Goal: Task Accomplishment & Management: Use online tool/utility

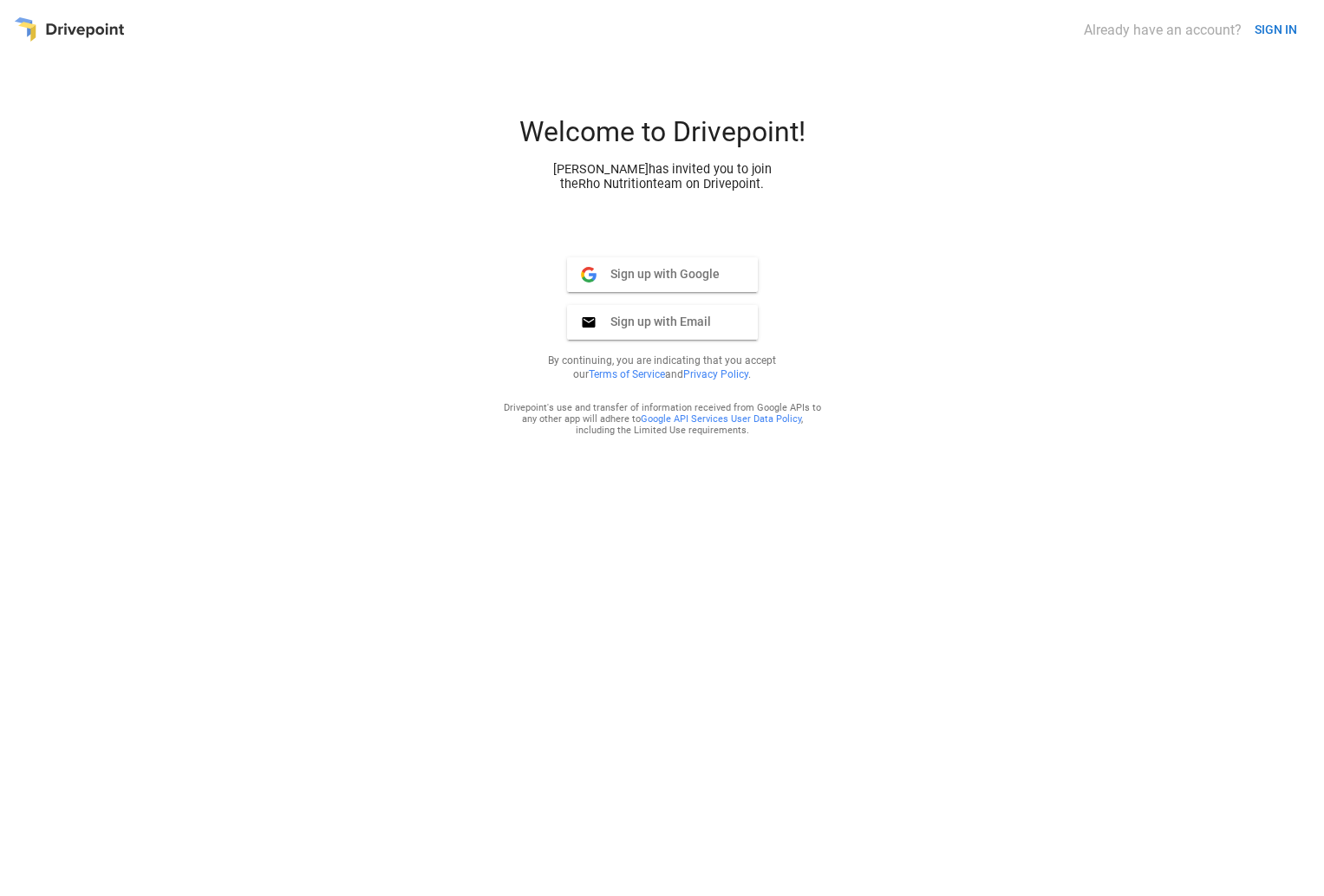
click at [591, 274] on img at bounding box center [588, 275] width 16 height 16
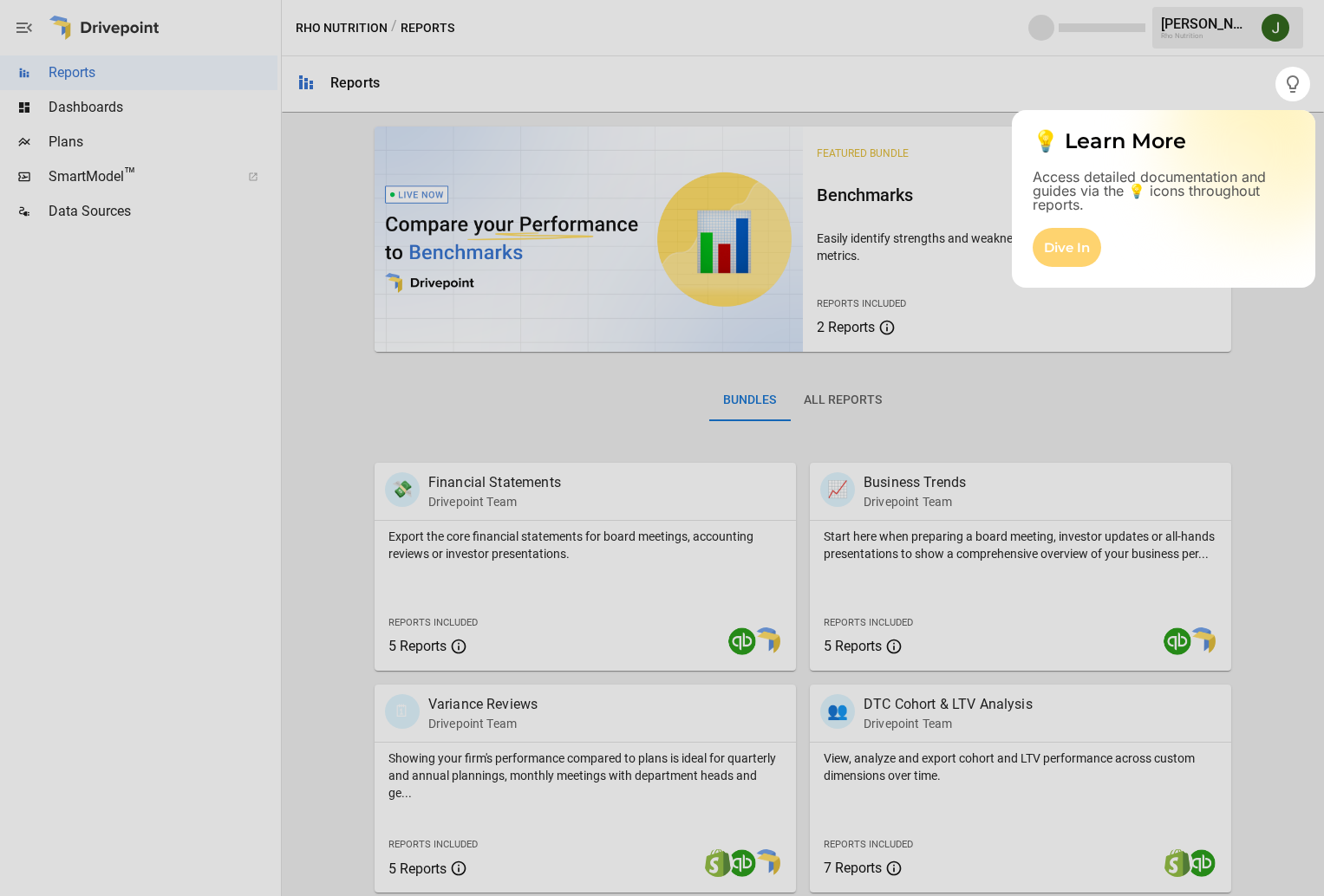
click at [1065, 243] on div "Dive In" at bounding box center [1066, 247] width 69 height 39
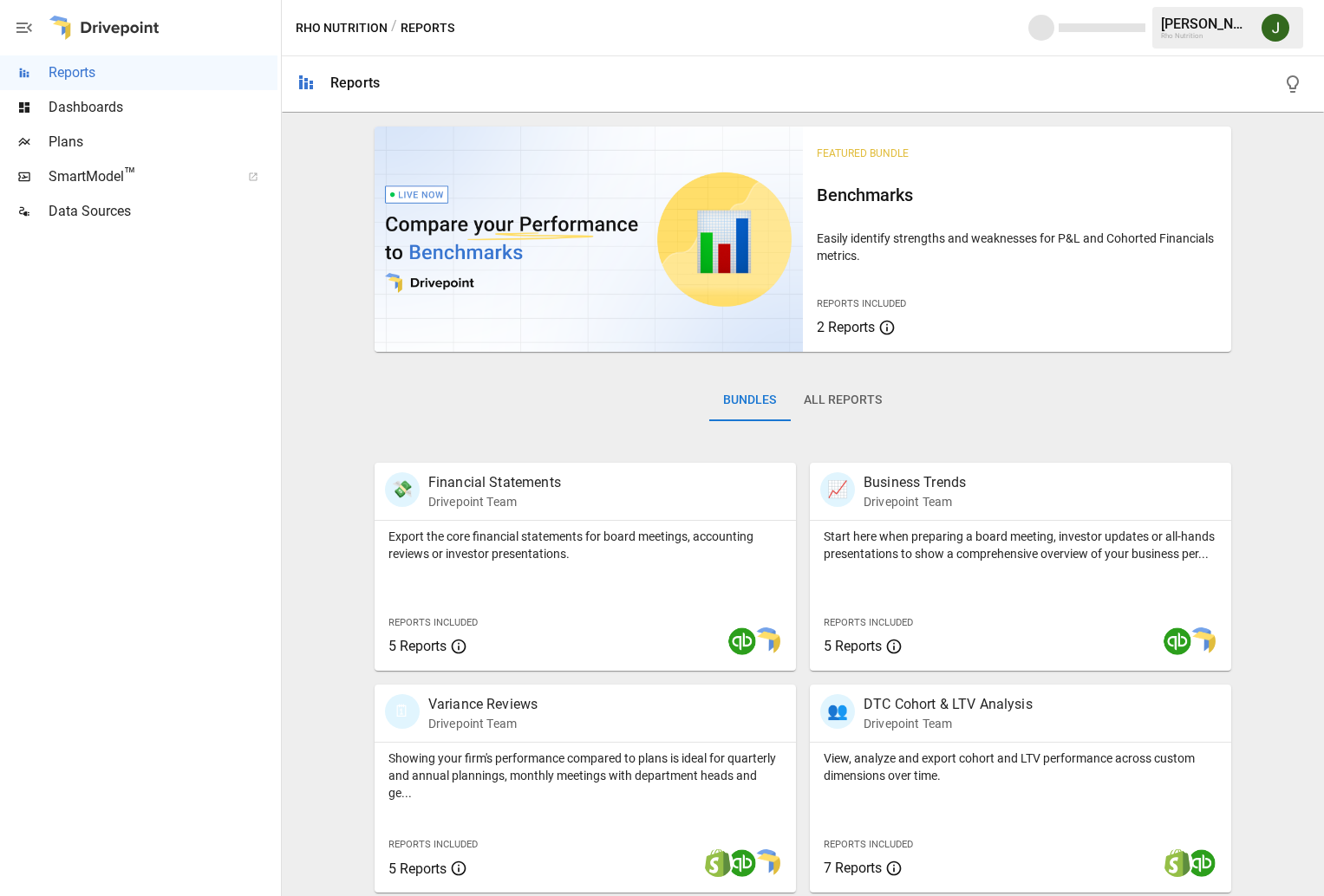
click at [77, 105] on span "Dashboards" at bounding box center [162, 108] width 228 height 21
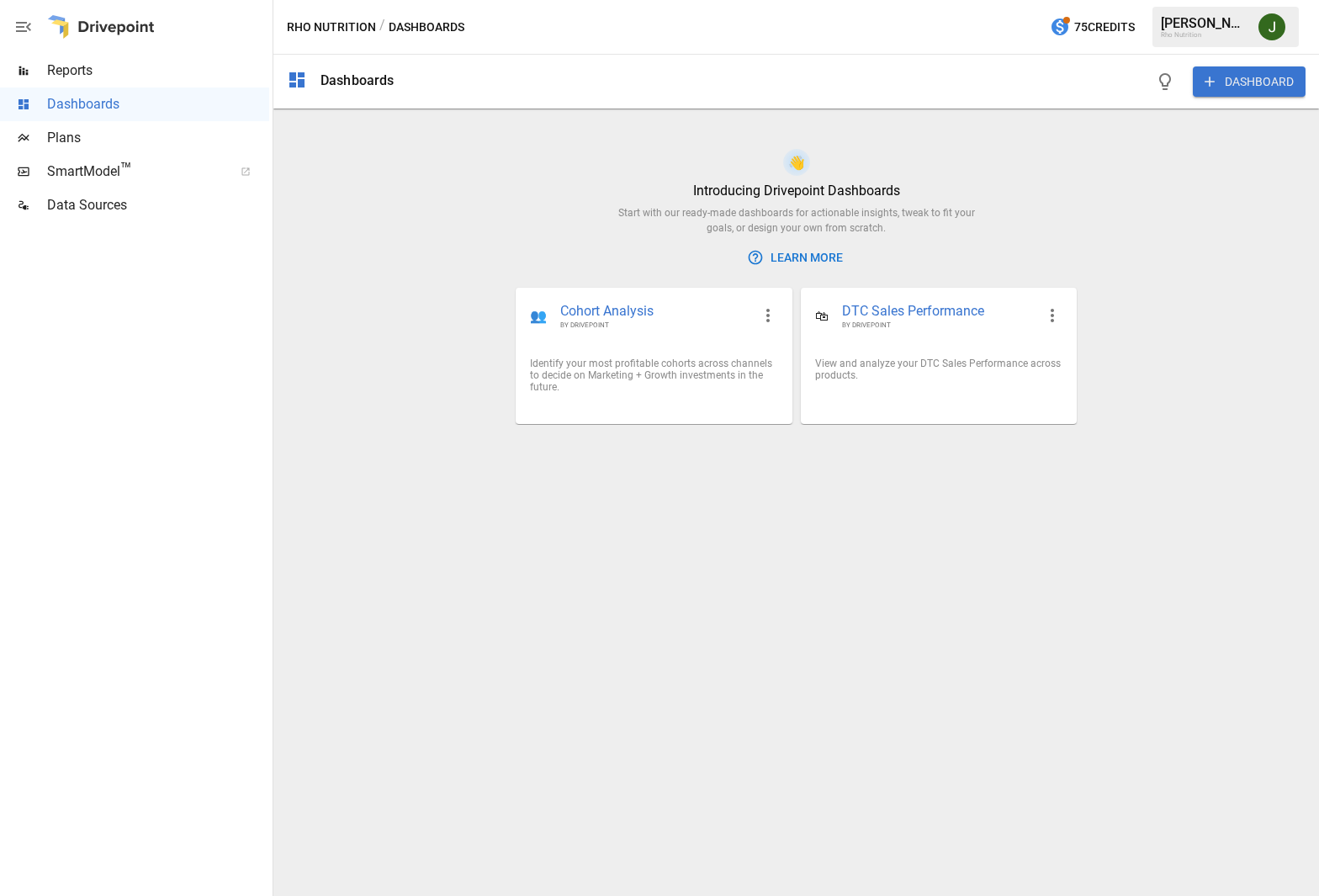
click at [66, 135] on span "Plans" at bounding box center [157, 138] width 222 height 21
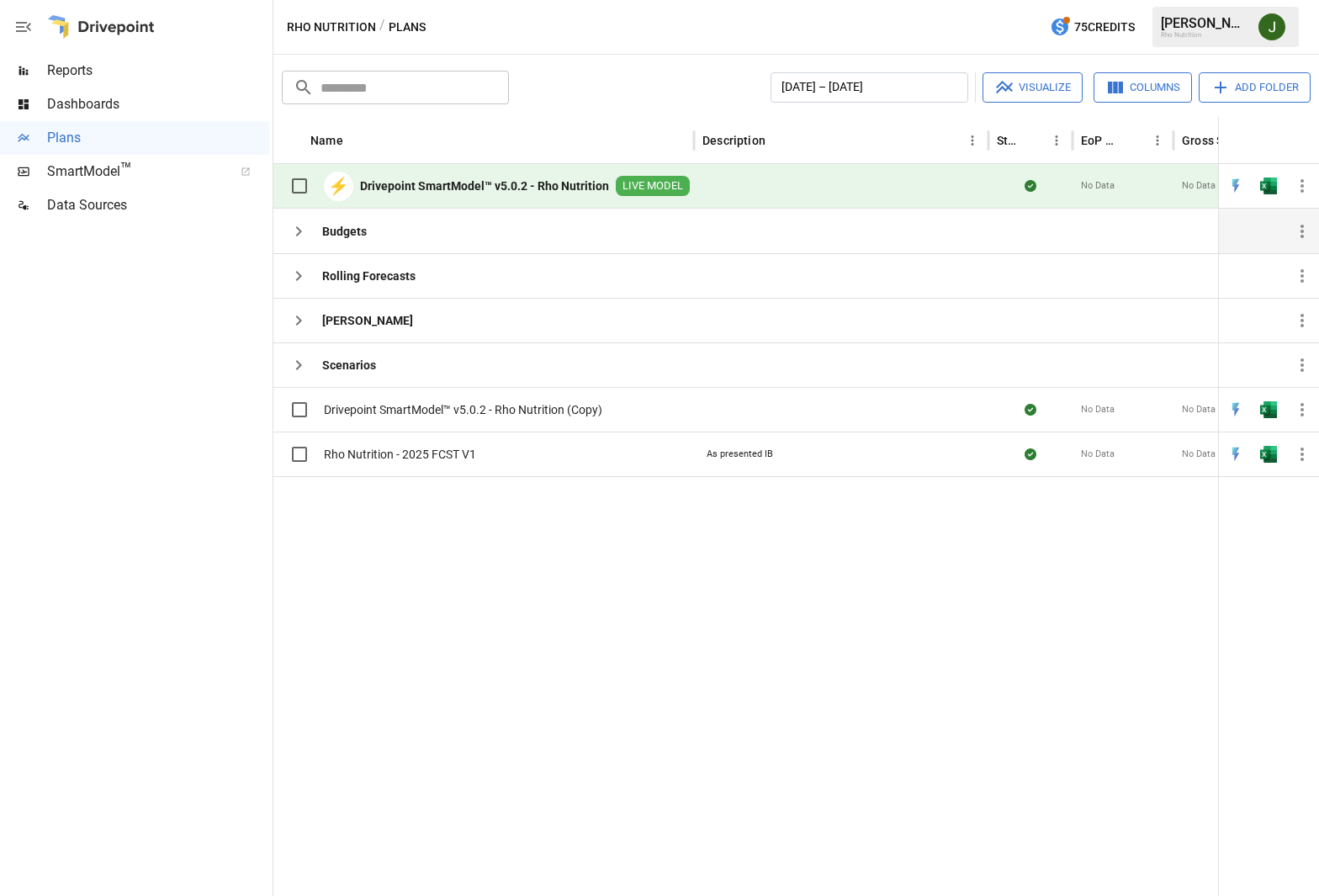
click at [305, 230] on icon "button" at bounding box center [299, 231] width 21 height 21
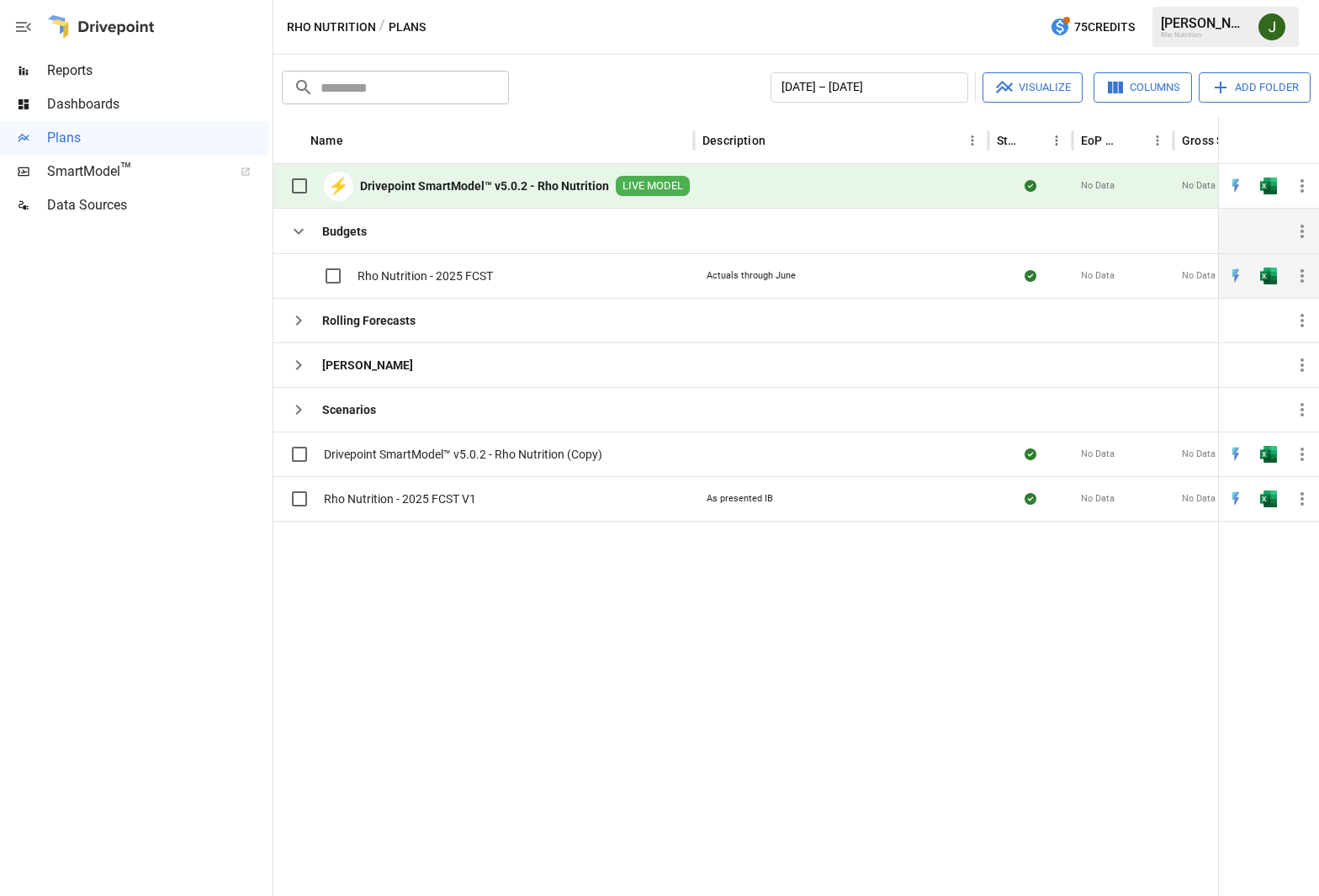
click at [395, 272] on span "Rho Nutrition - 2025 FCST" at bounding box center [425, 276] width 135 height 17
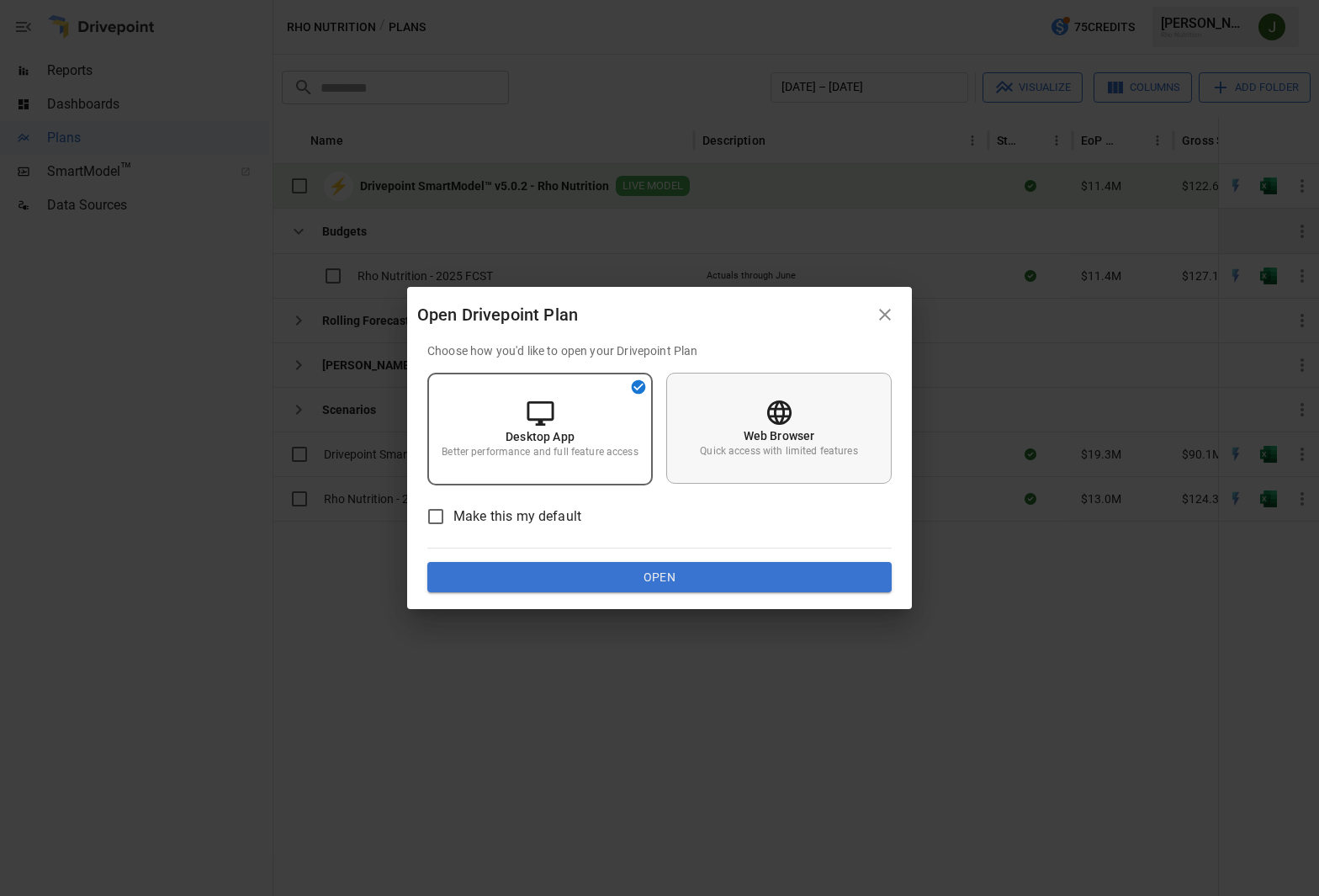
click at [809, 437] on p "Web Browser" at bounding box center [780, 436] width 72 height 17
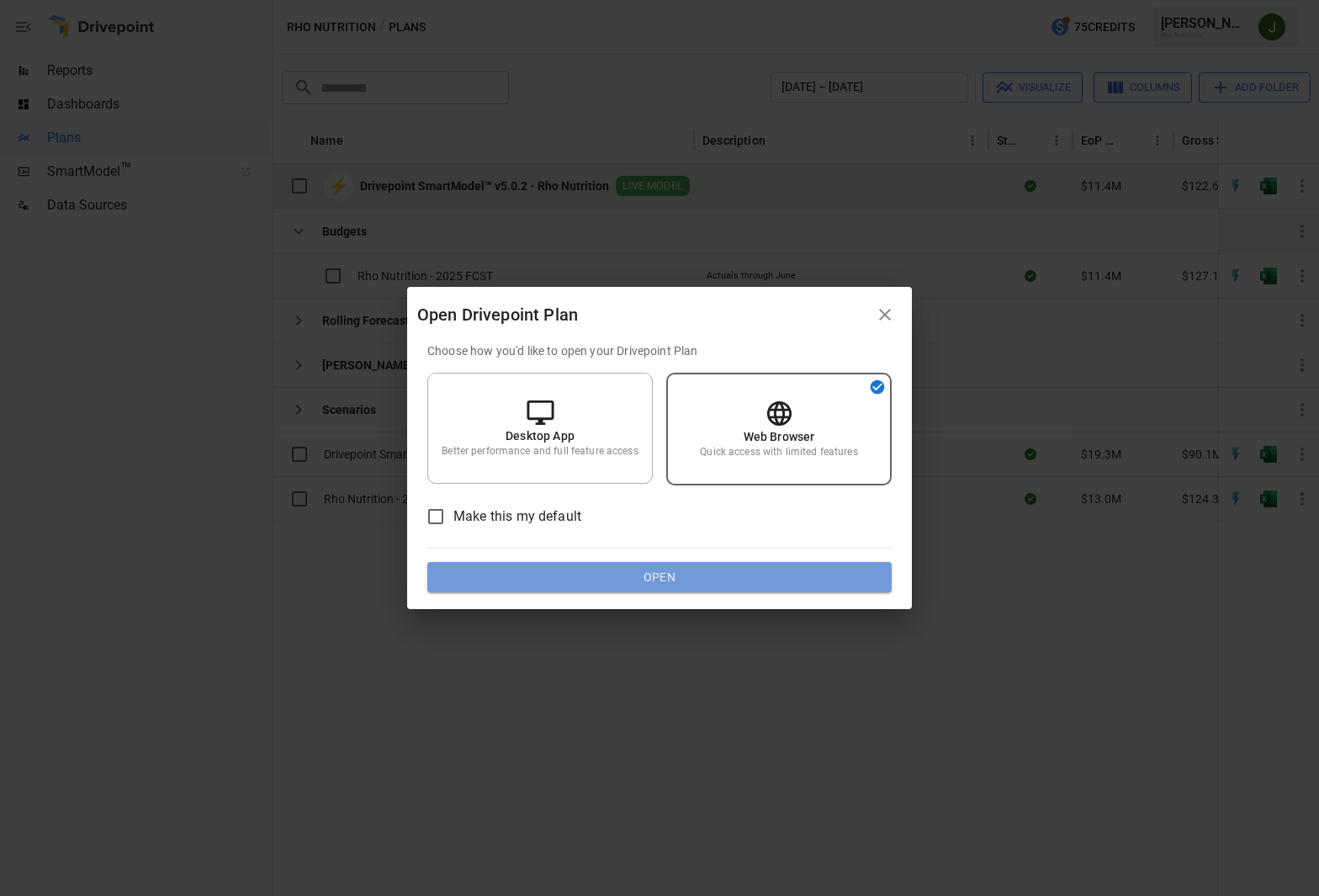
click at [680, 575] on button "Open" at bounding box center [659, 576] width 464 height 30
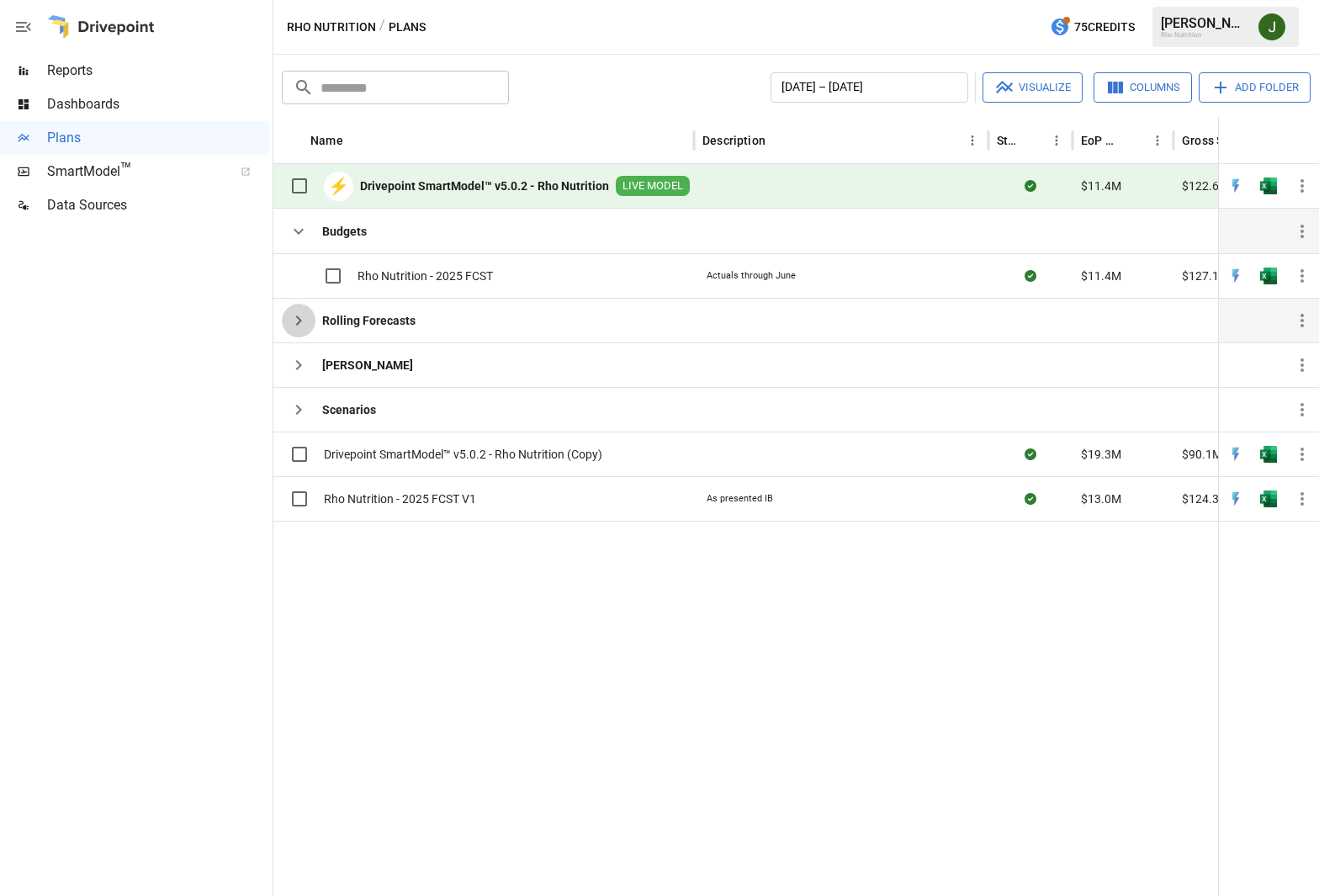
click at [300, 313] on icon "button" at bounding box center [299, 321] width 21 height 21
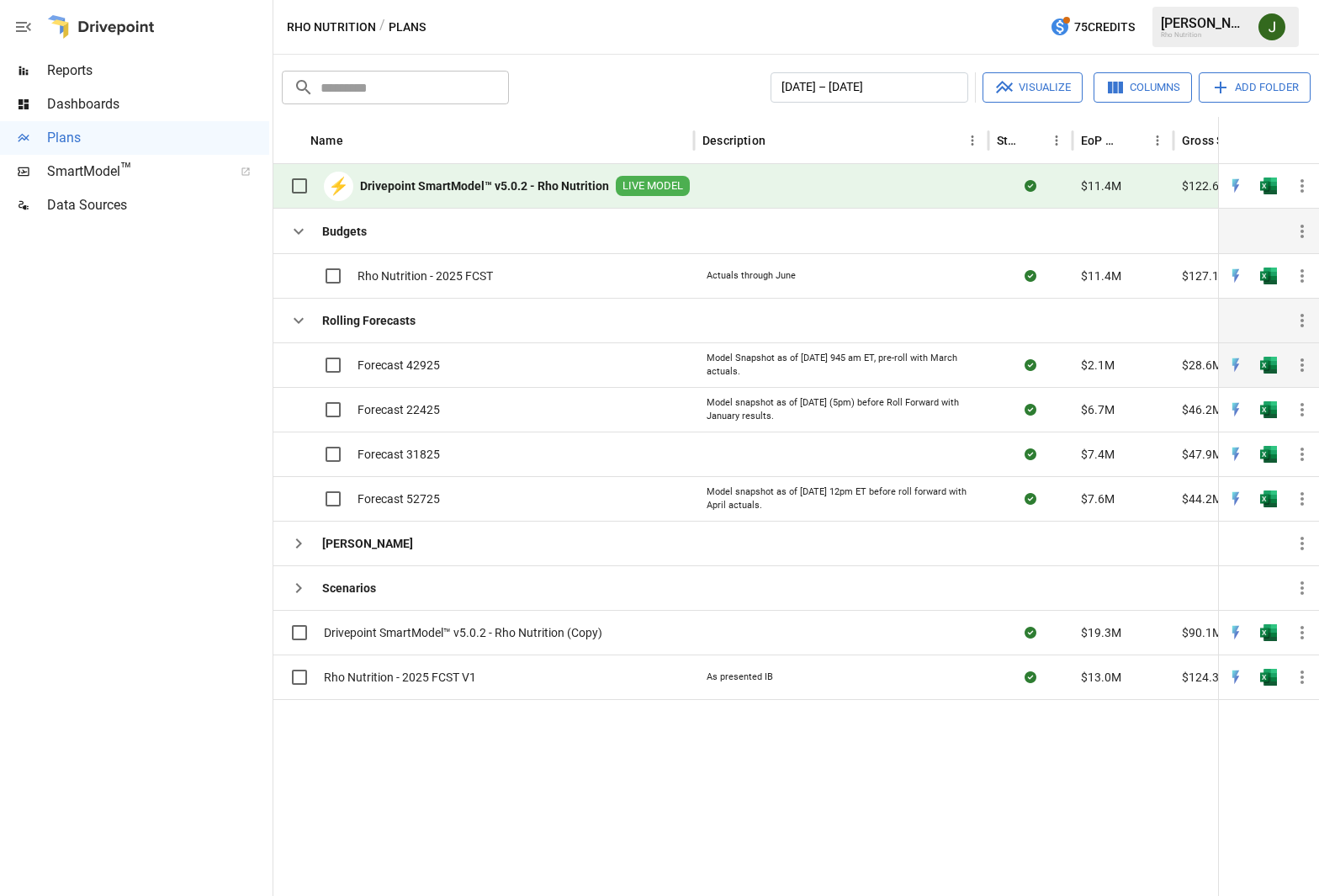
click at [390, 362] on span "Forecast 42925" at bounding box center [399, 365] width 82 height 17
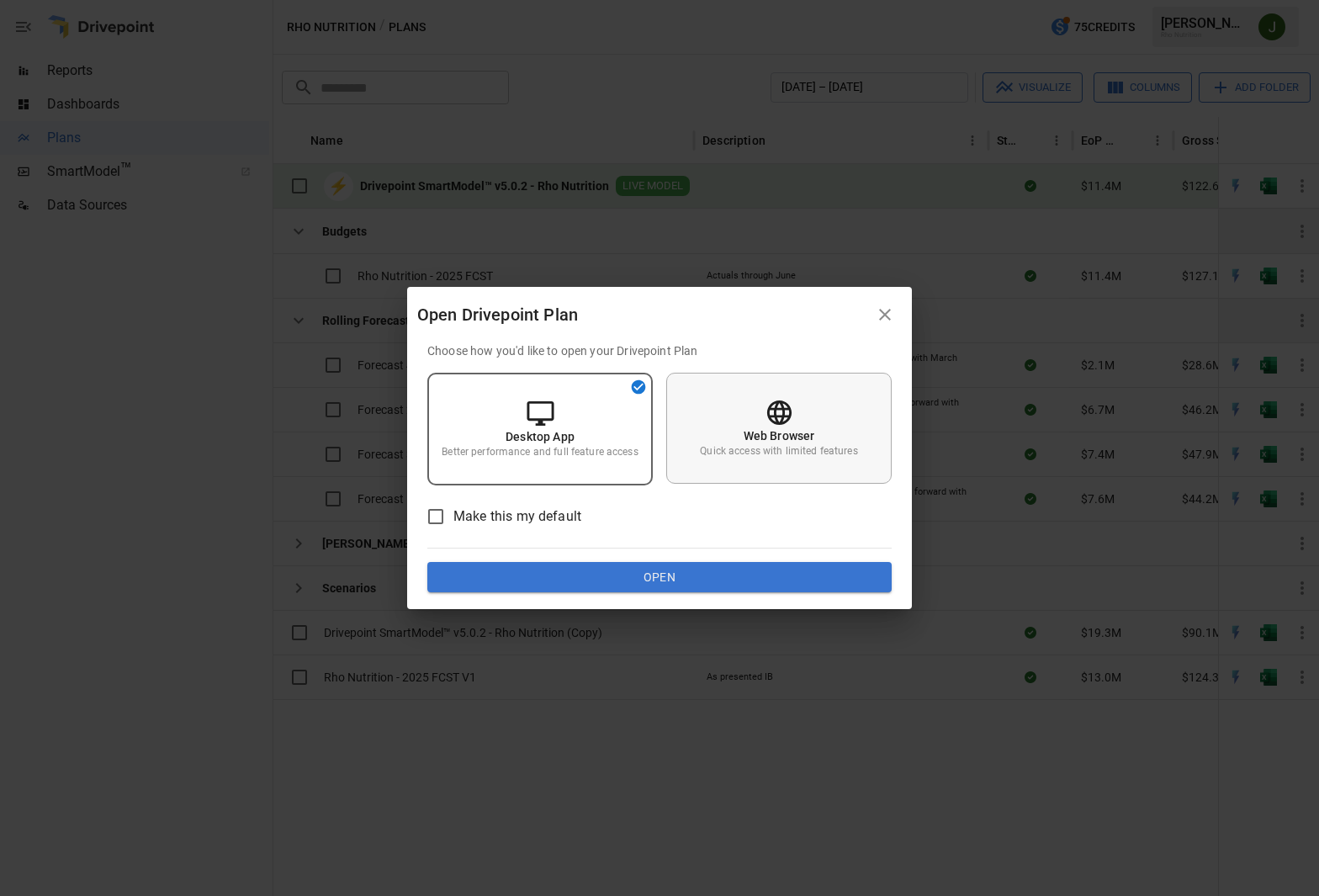
click at [769, 434] on p "Web Browser" at bounding box center [780, 436] width 72 height 17
click at [708, 572] on button "Open" at bounding box center [659, 576] width 464 height 30
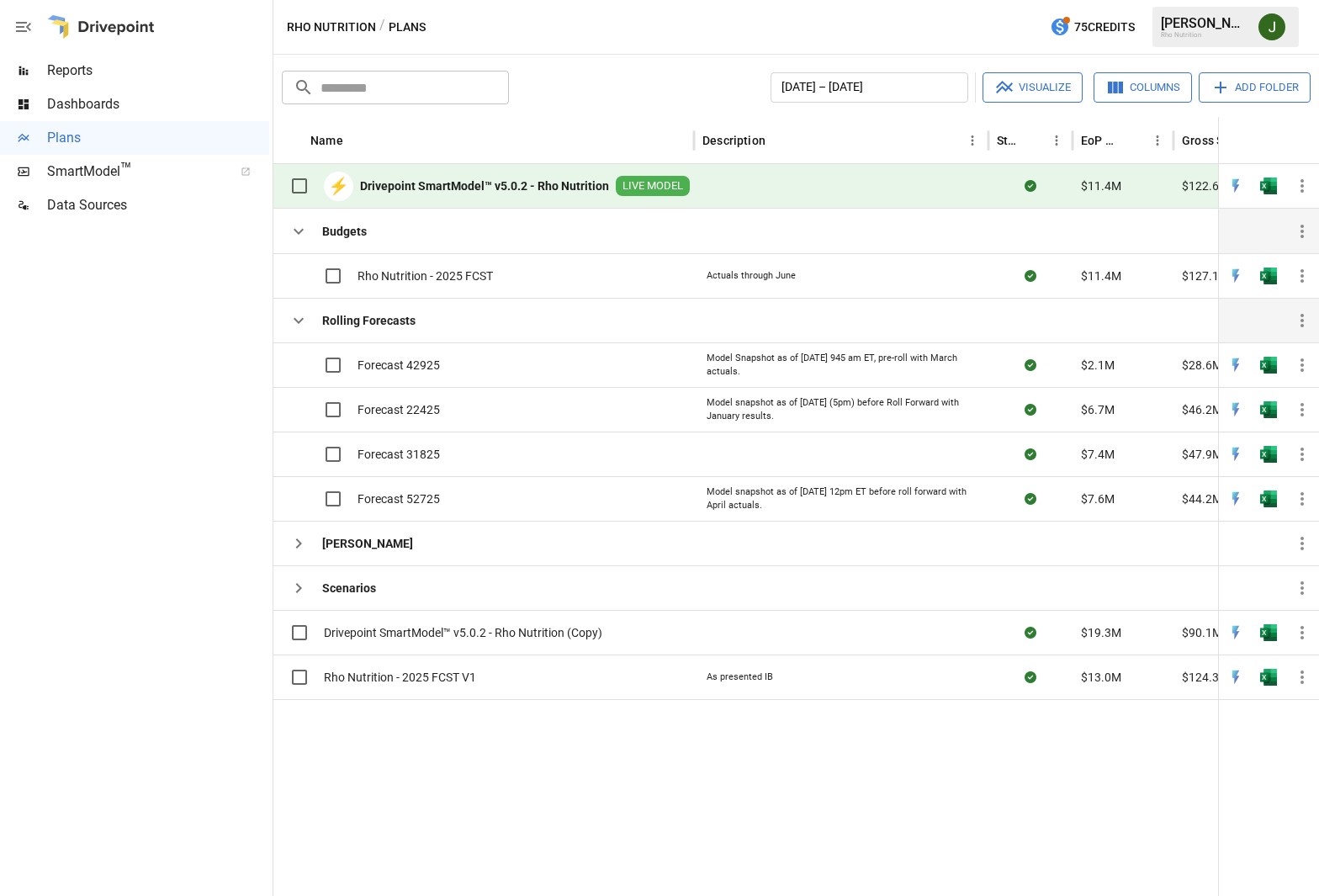
click at [1184, 31] on div "Rho Nutrition" at bounding box center [1204, 34] width 87 height 8
click at [1269, 29] on img "Jane Zazvonova" at bounding box center [1271, 27] width 27 height 27
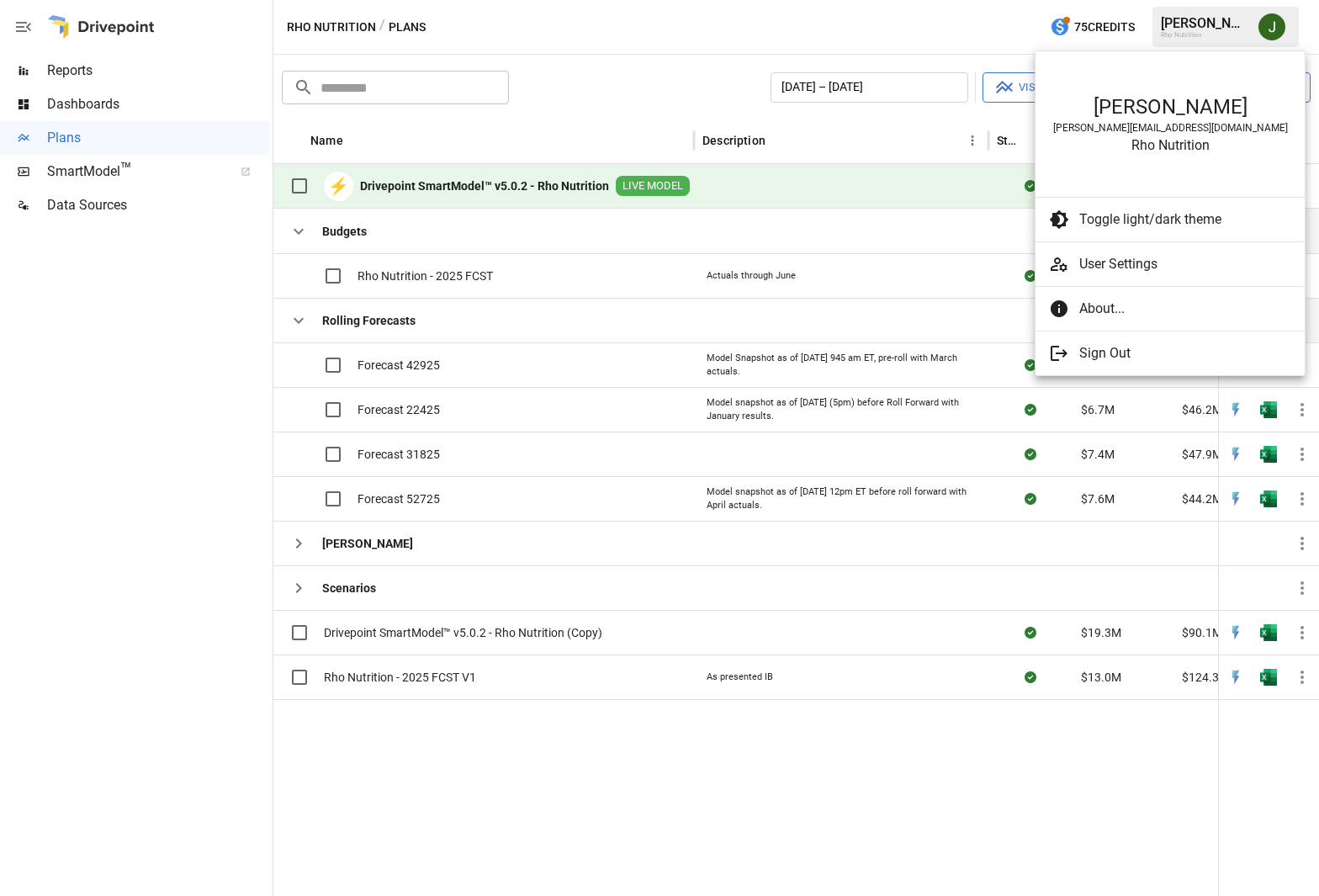
click at [988, 40] on div at bounding box center [659, 448] width 1319 height 896
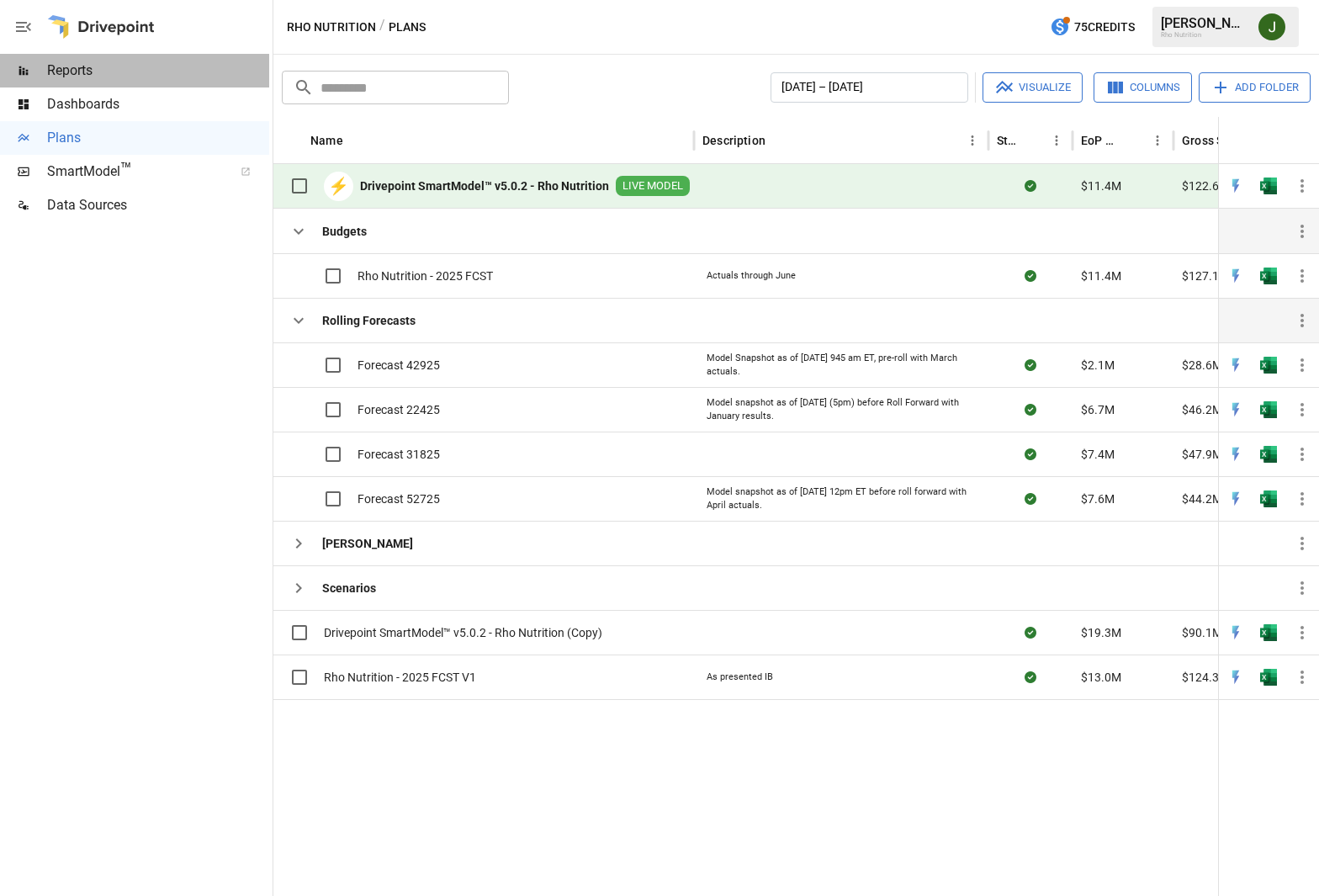
click at [91, 67] on span "Reports" at bounding box center [157, 71] width 222 height 21
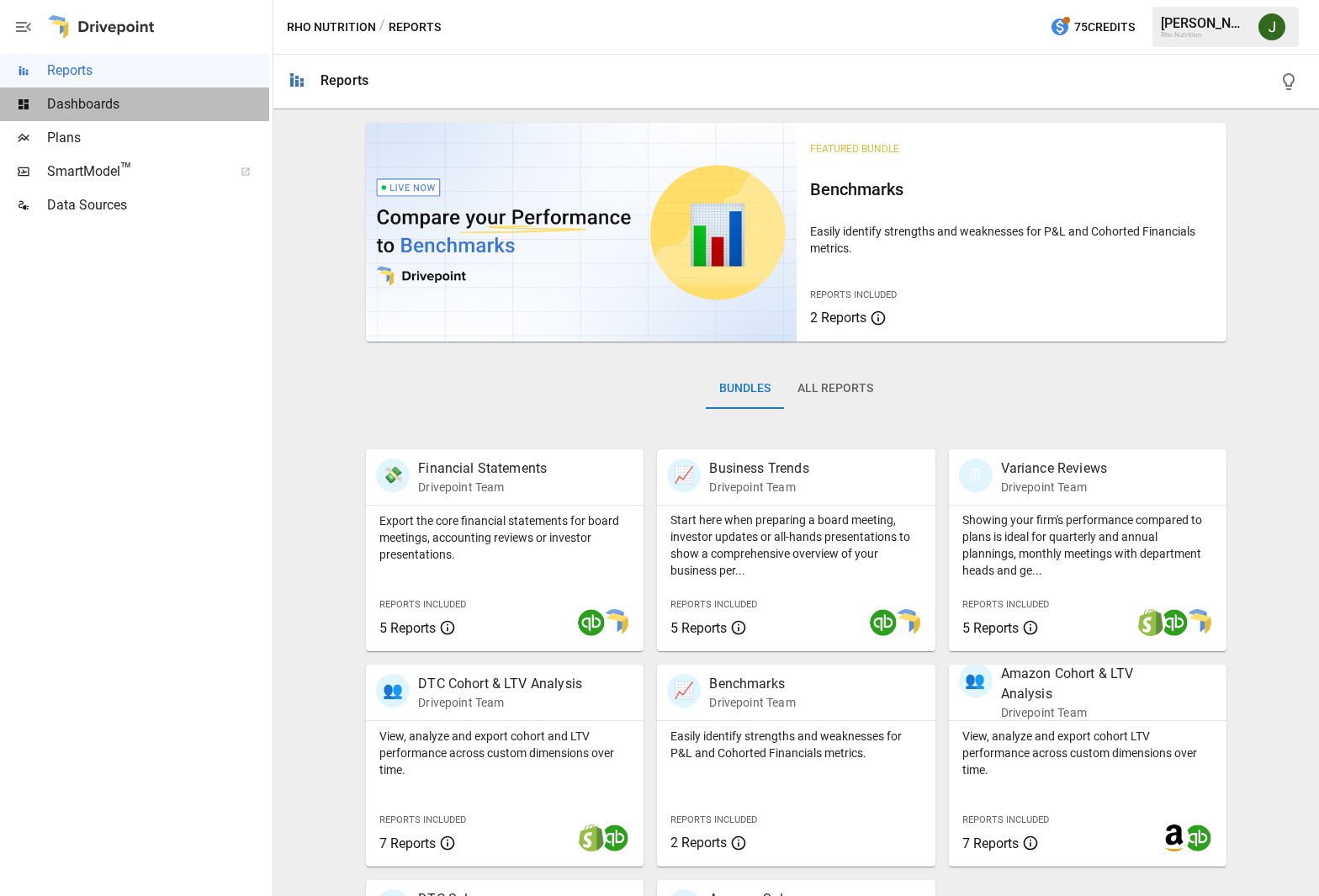
click at [93, 102] on span "Dashboards" at bounding box center [157, 104] width 222 height 21
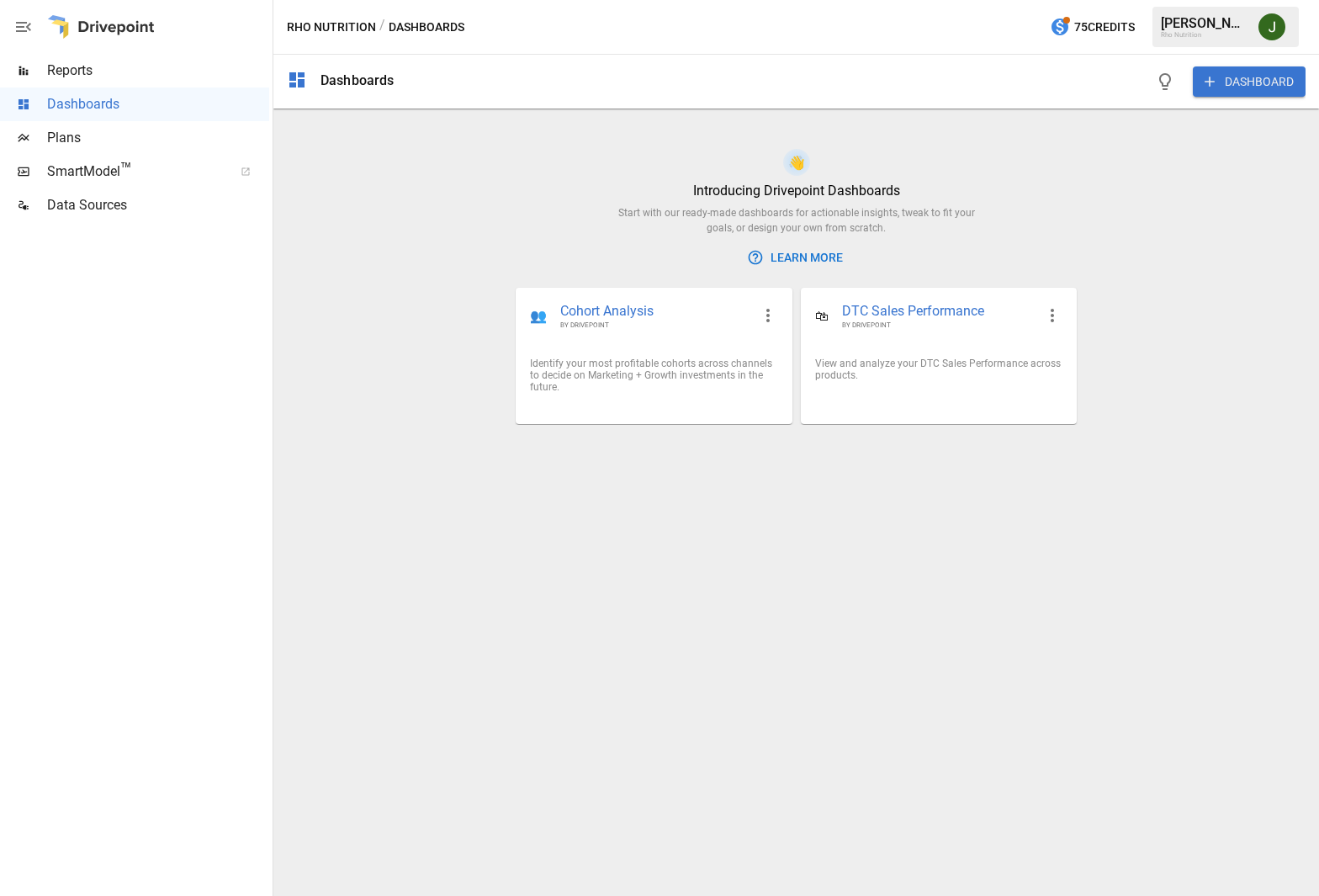
click at [64, 139] on span "Plans" at bounding box center [157, 138] width 222 height 21
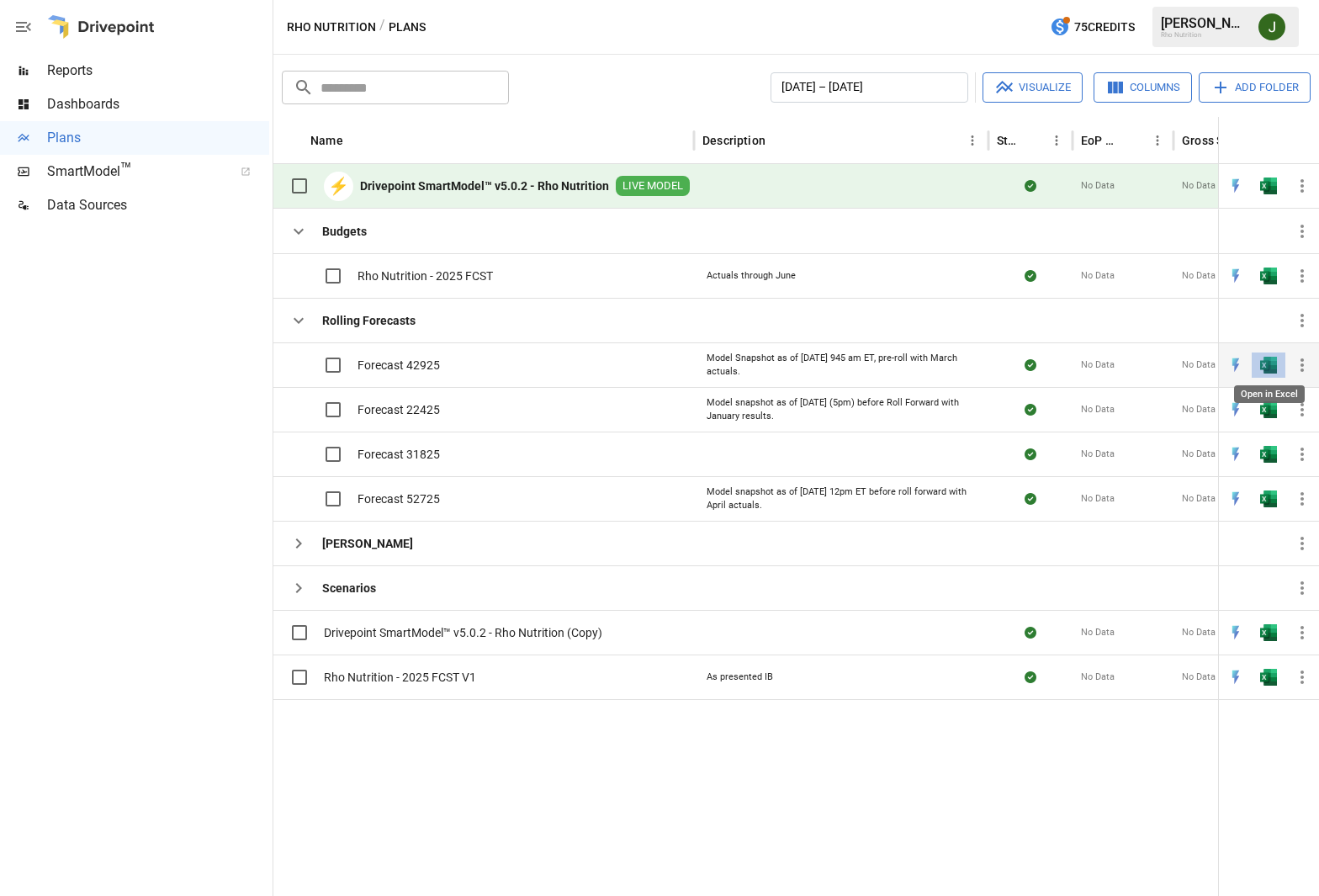
click at [1268, 364] on img "Open in Excel" at bounding box center [1268, 365] width 17 height 17
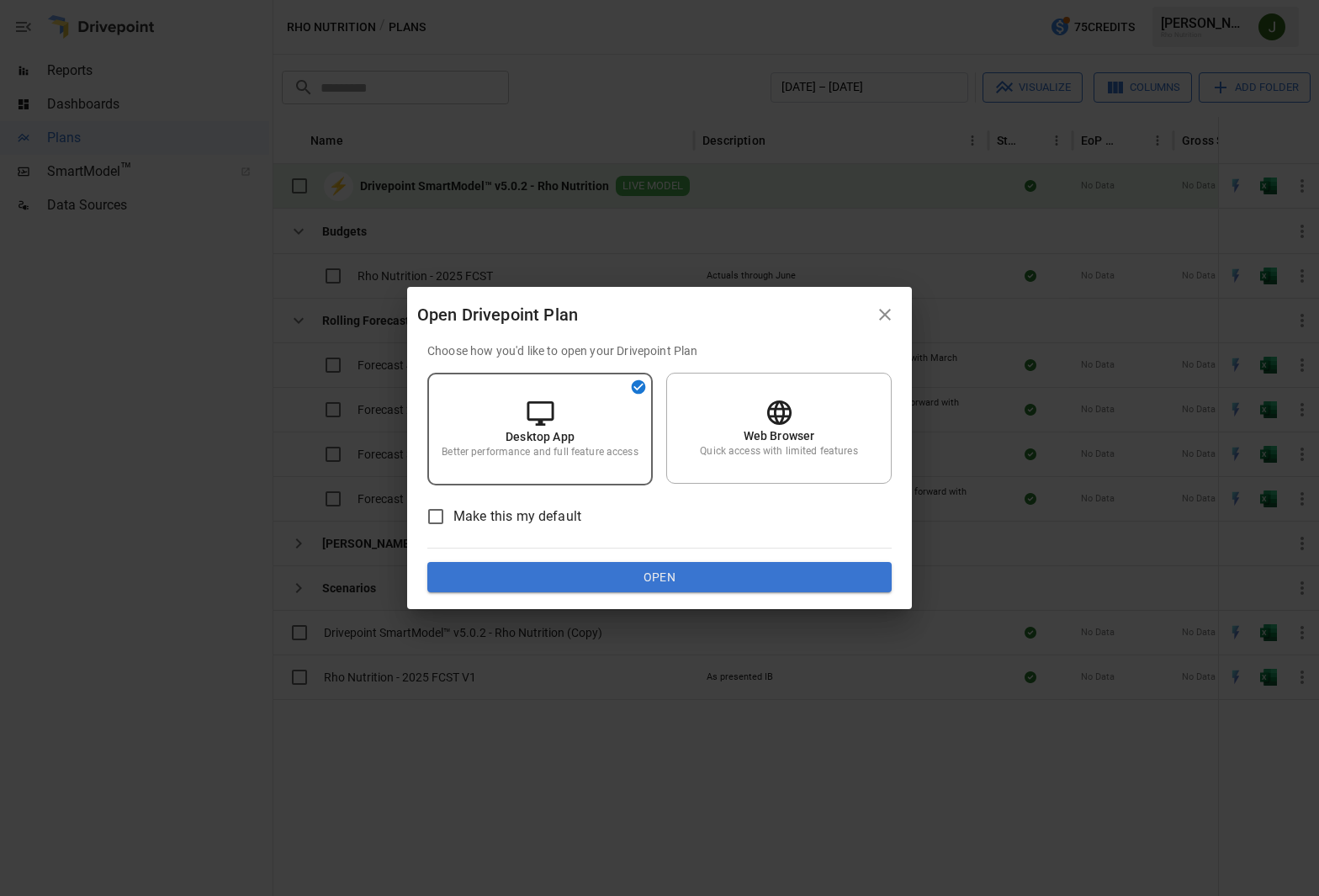
click at [661, 573] on button "Open" at bounding box center [659, 576] width 464 height 30
